Goal: Check status: Check status

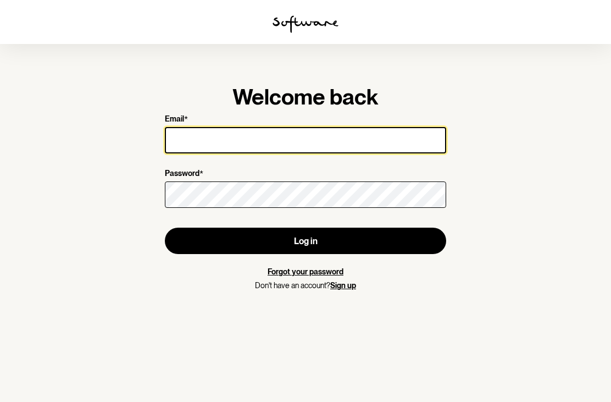
type input "[EMAIL_ADDRESS][DOMAIN_NAME]"
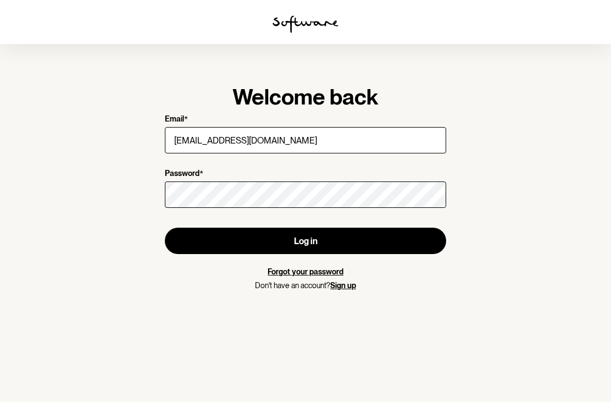
click at [306, 241] on button "Log in" at bounding box center [306, 241] width 282 height 26
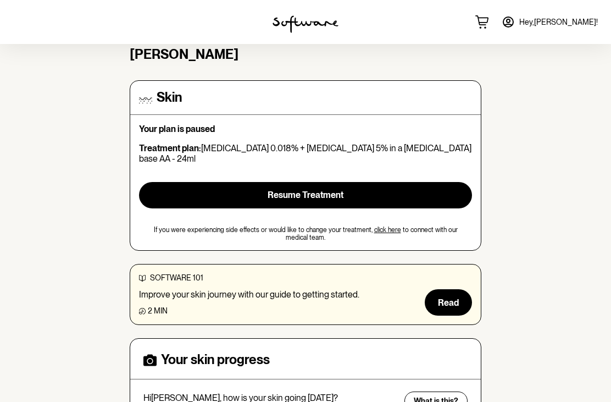
scroll to position [64, 0]
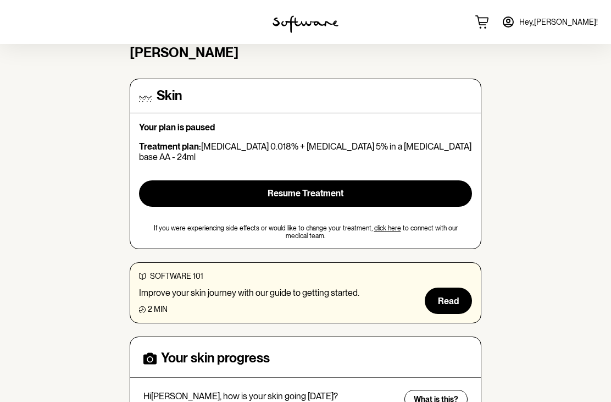
click at [396, 180] on button "Resume Treatment" at bounding box center [305, 193] width 333 height 26
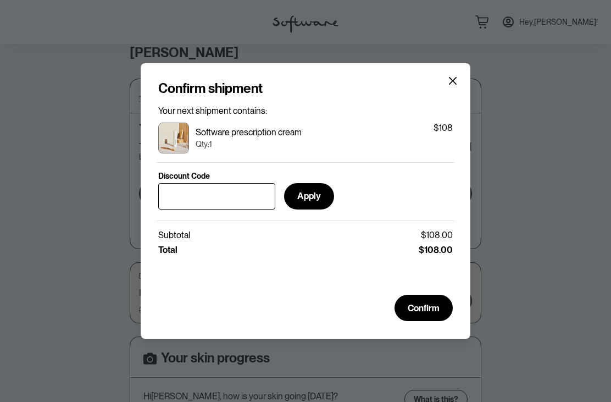
click at [450, 85] on icon "Close" at bounding box center [453, 81] width 8 height 8
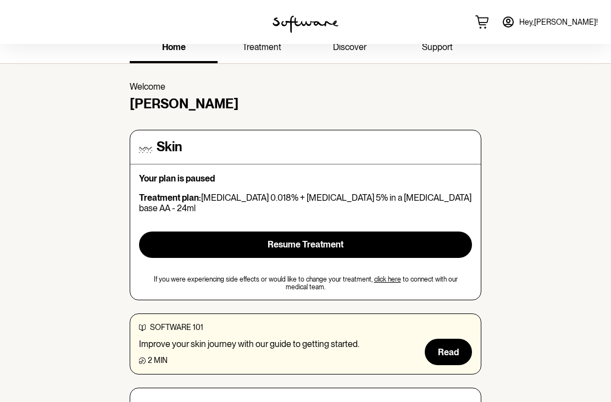
scroll to position [0, 0]
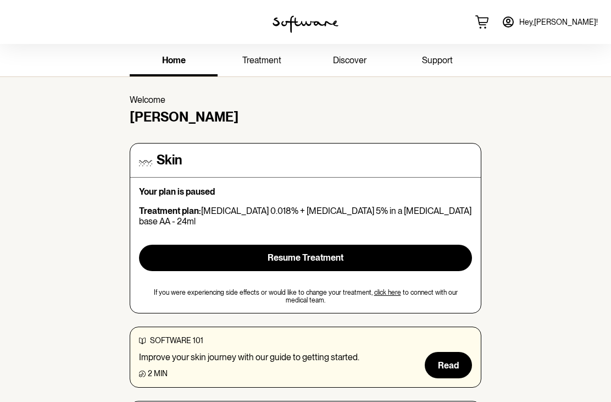
click at [263, 67] on link "treatment" at bounding box center [262, 61] width 88 height 30
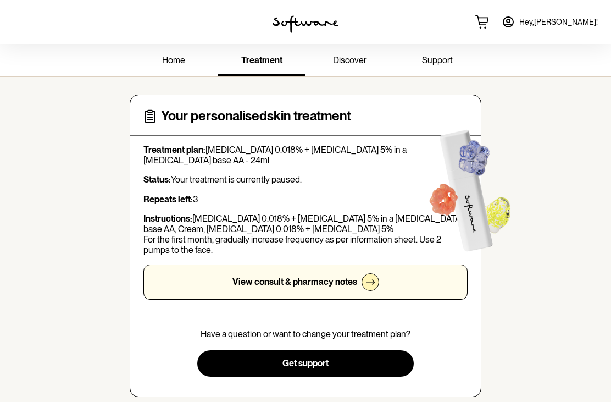
click at [367, 284] on icon at bounding box center [370, 282] width 9 height 9
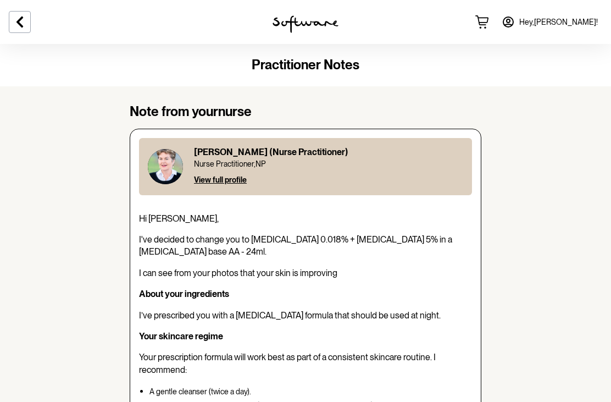
click at [328, 2] on div at bounding box center [306, 22] width 204 height 44
